Goal: Task Accomplishment & Management: Use online tool/utility

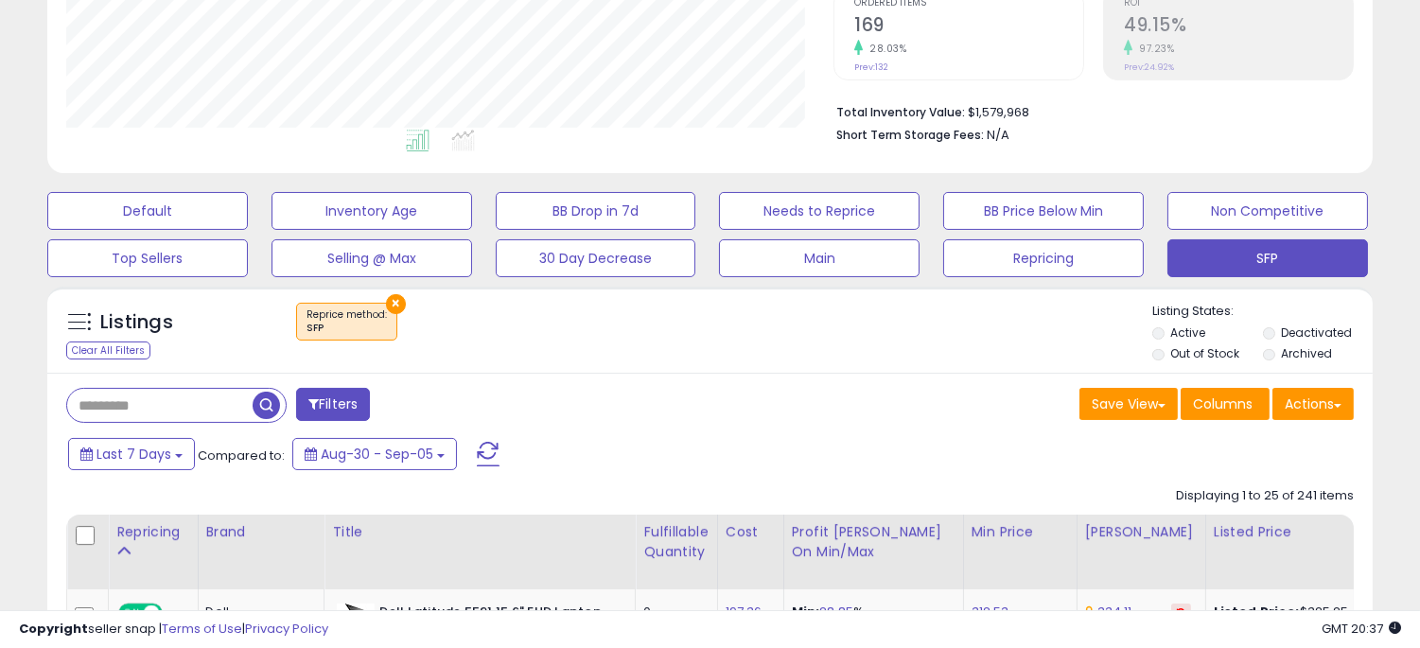
scroll to position [388, 768]
click at [1298, 398] on button "Actions" at bounding box center [1312, 404] width 81 height 32
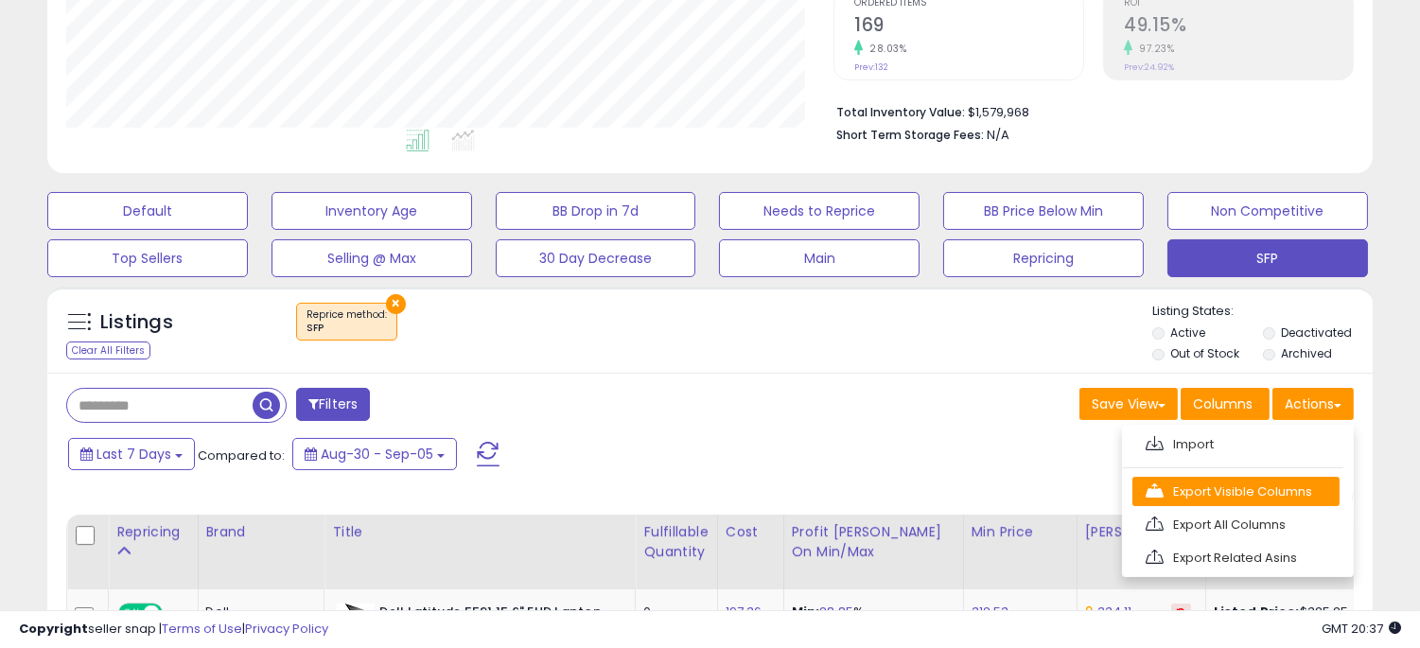
click at [1229, 496] on link "Export Visible Columns" at bounding box center [1235, 491] width 207 height 29
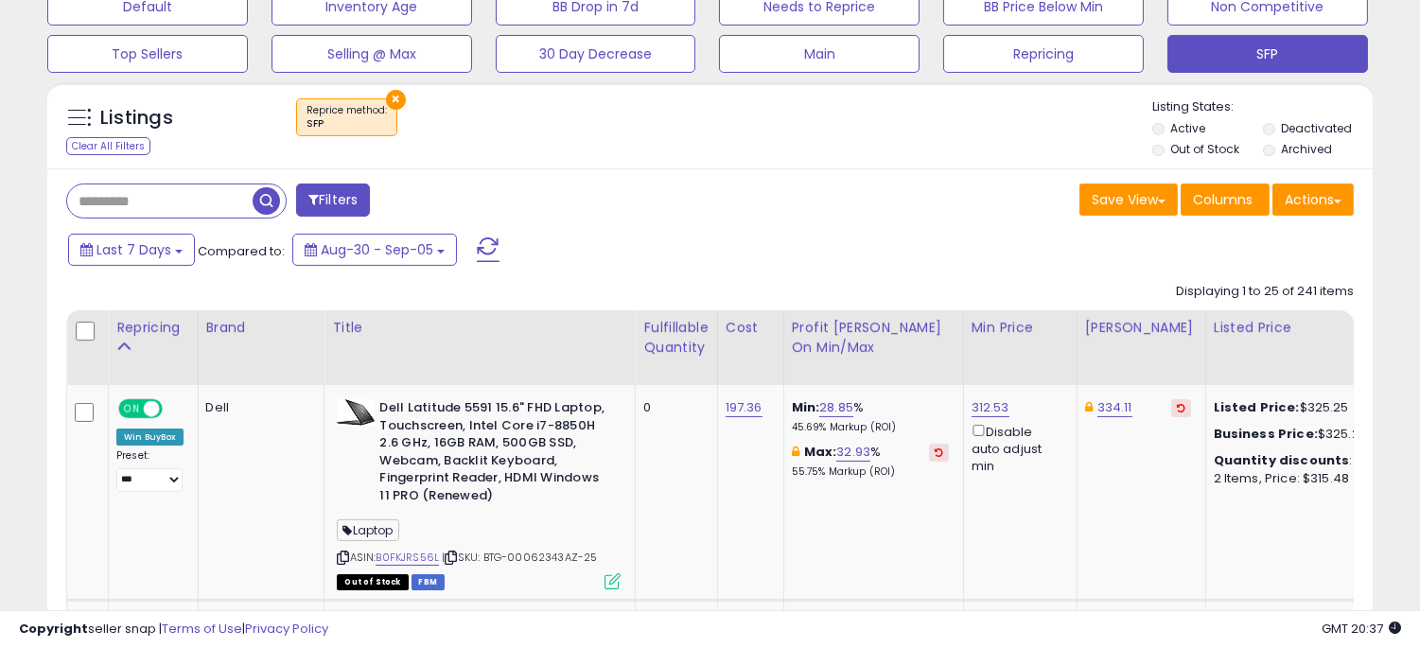
scroll to position [440, 0]
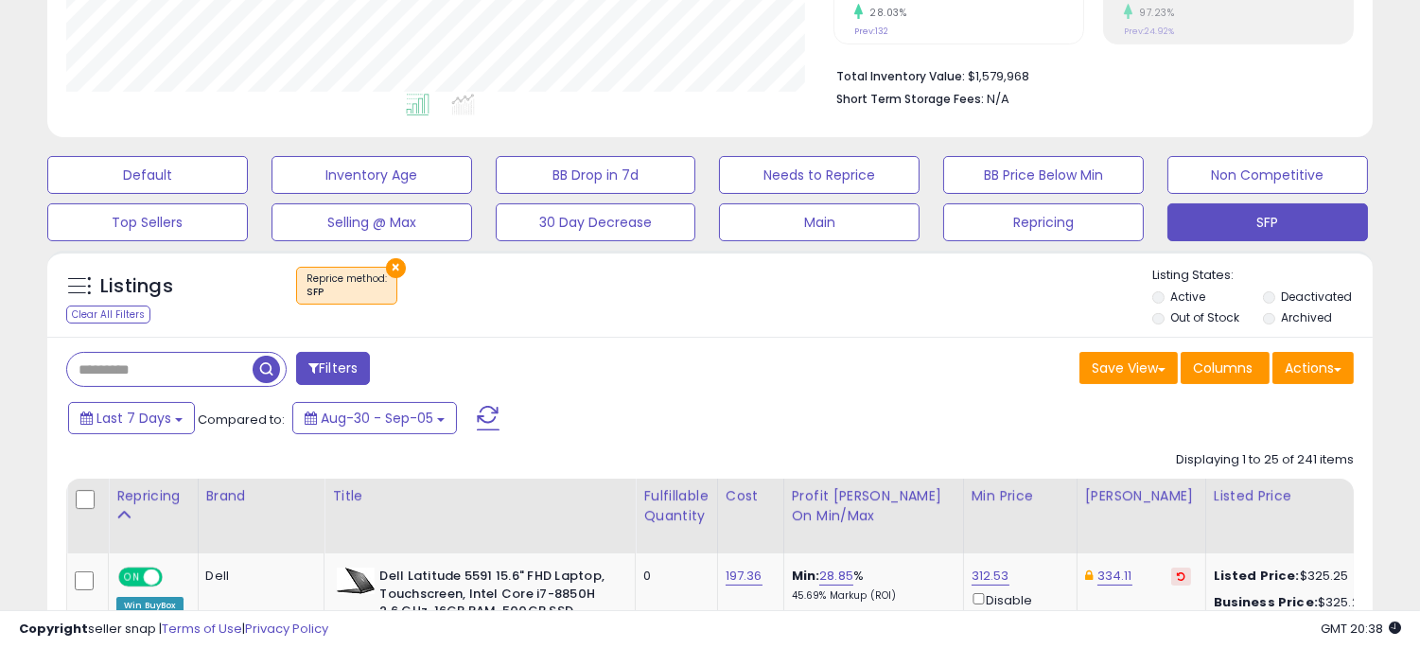
click at [913, 424] on div "Last 7 Days Compared to: Aug-30 - Sep-05" at bounding box center [546, 420] width 966 height 43
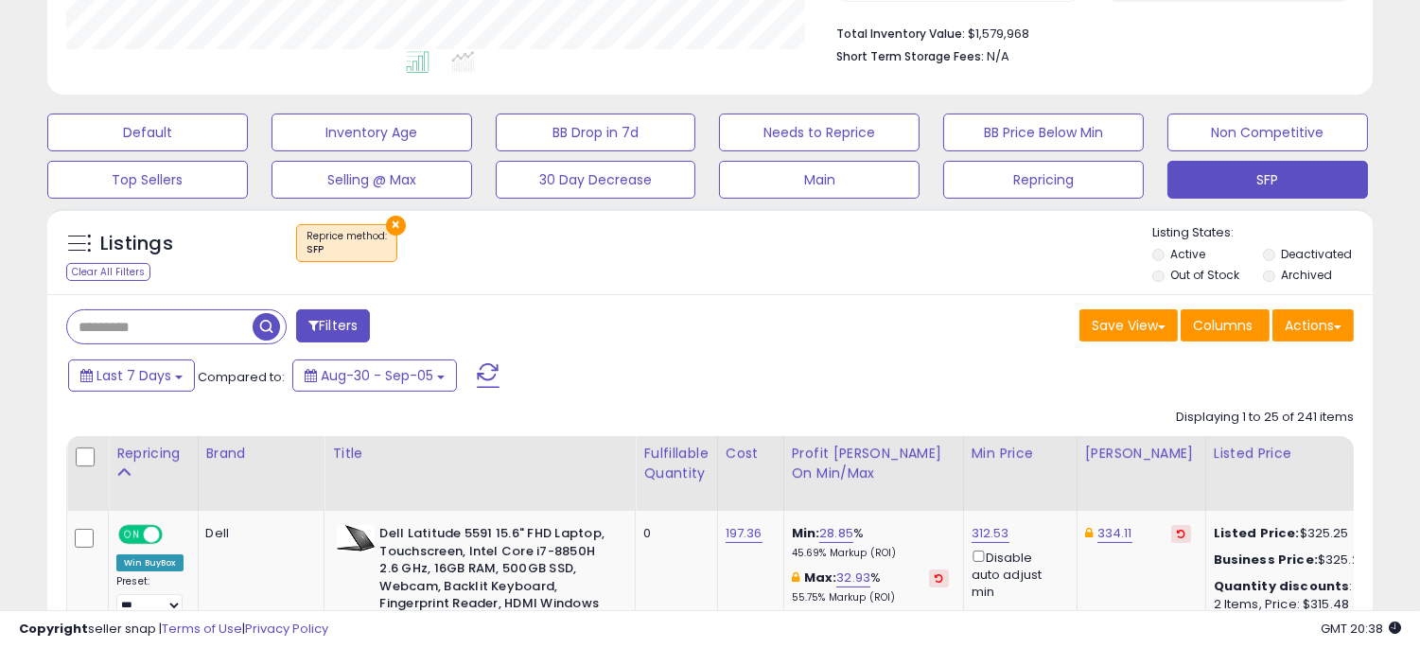
scroll to position [487, 0]
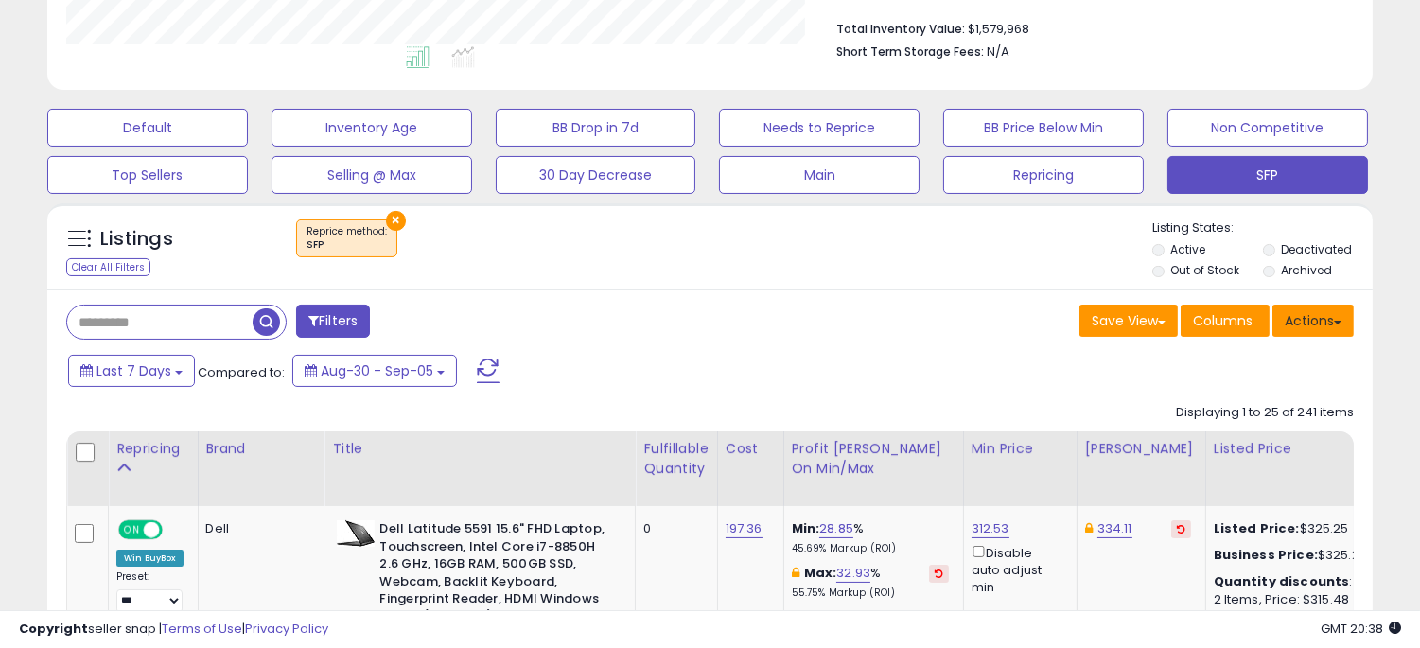
click at [1308, 316] on button "Actions" at bounding box center [1312, 321] width 81 height 32
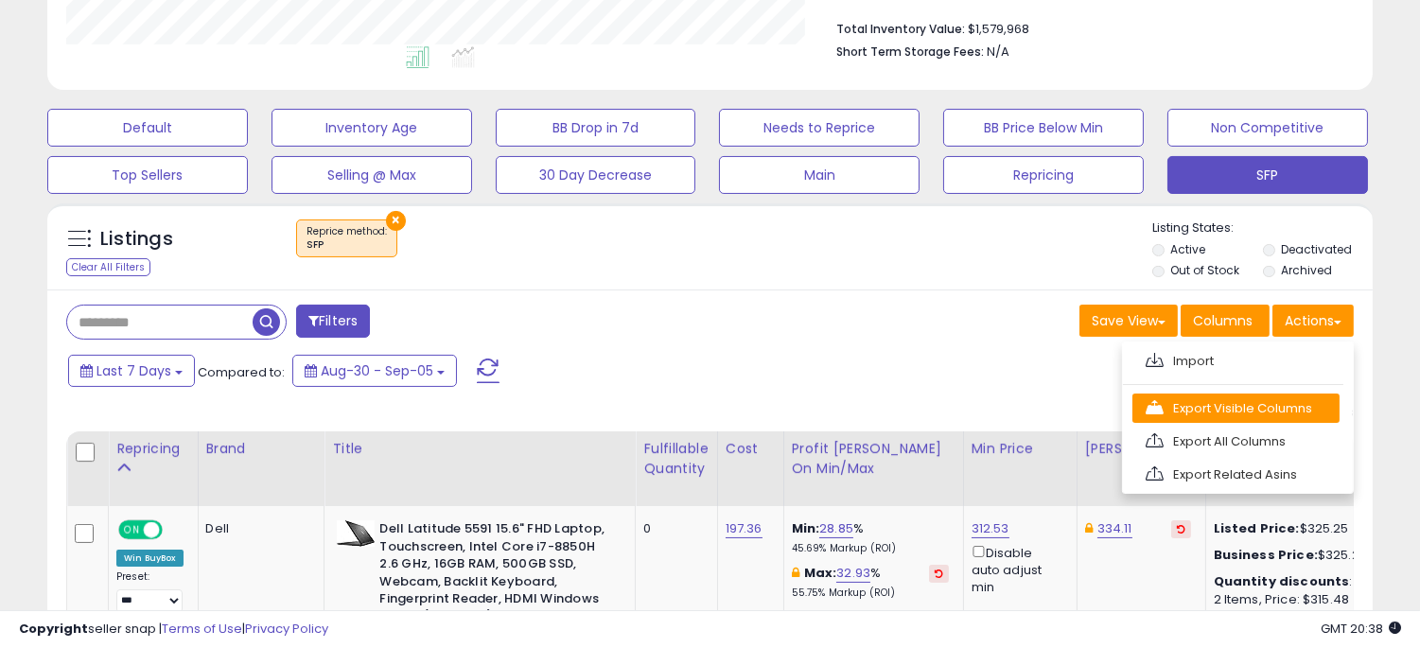
click at [1183, 398] on link "Export Visible Columns" at bounding box center [1235, 407] width 207 height 29
